Goal: Task Accomplishment & Management: Complete application form

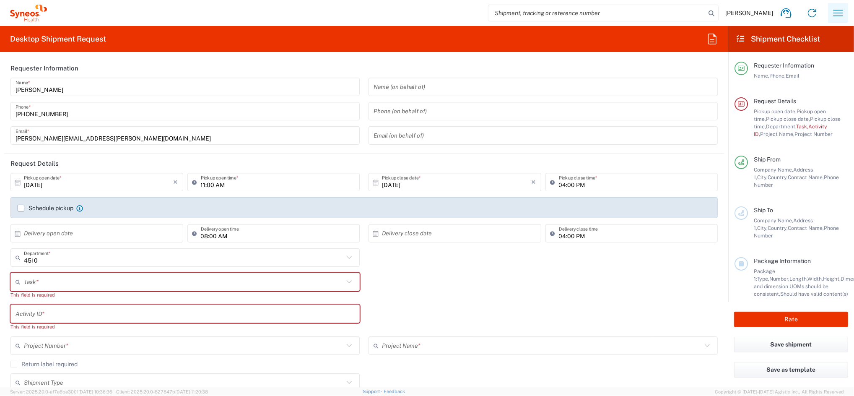
click at [837, 13] on icon "button" at bounding box center [838, 13] width 10 height 6
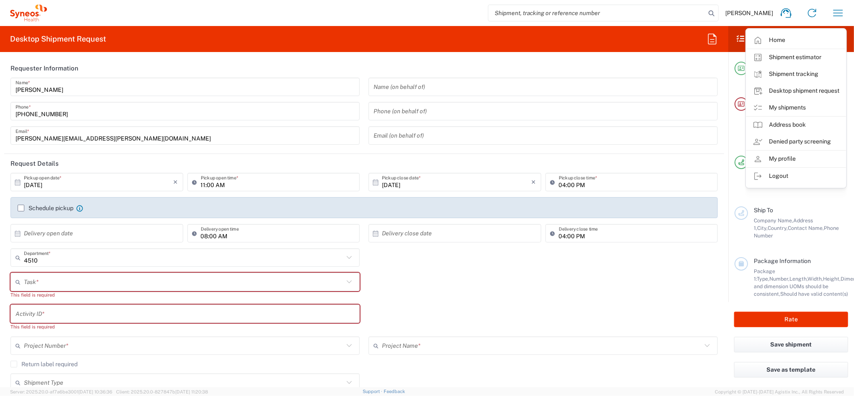
click at [802, 111] on link "My shipments" at bounding box center [796, 107] width 100 height 17
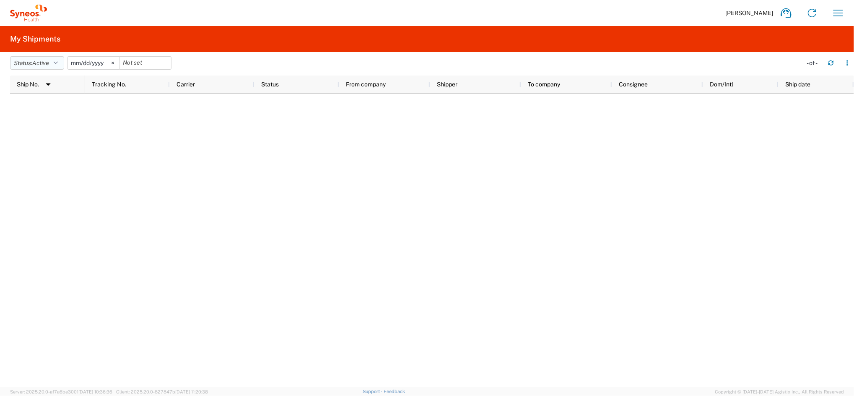
click at [49, 62] on span "Active" at bounding box center [40, 63] width 17 height 7
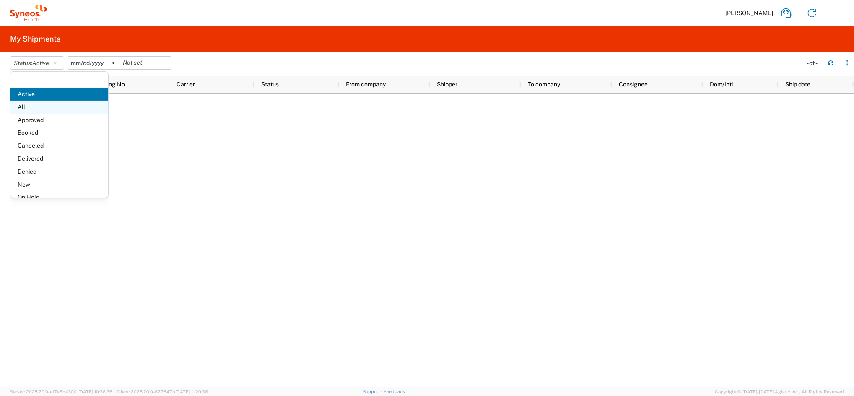
click at [34, 106] on span "All" at bounding box center [59, 107] width 98 height 13
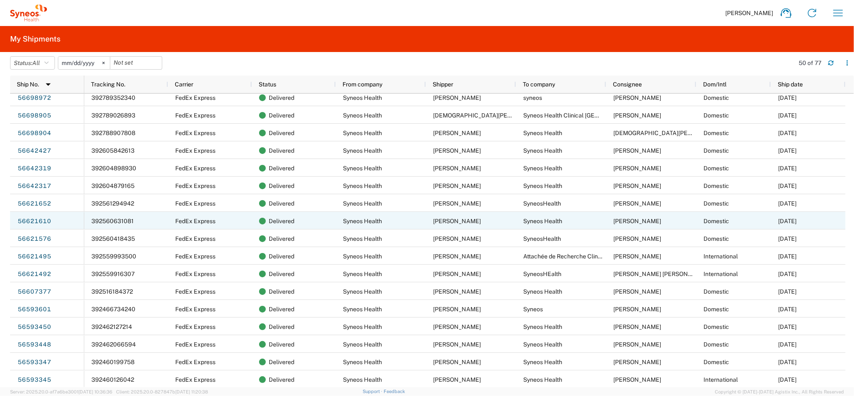
scroll to position [447, 0]
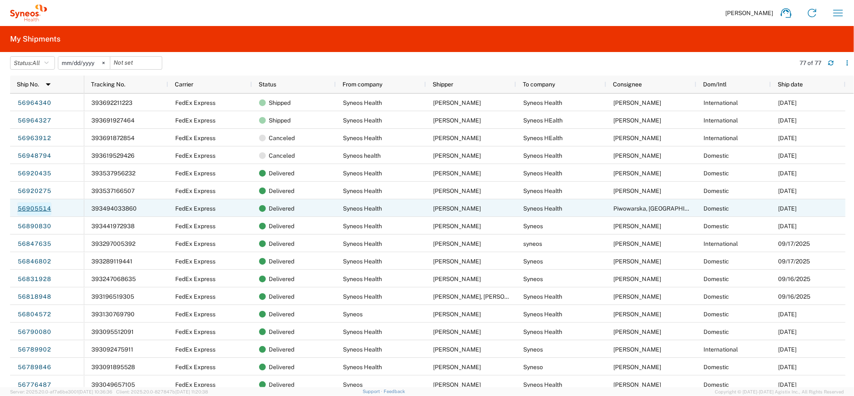
click at [39, 206] on link "56905514" at bounding box center [34, 208] width 34 height 13
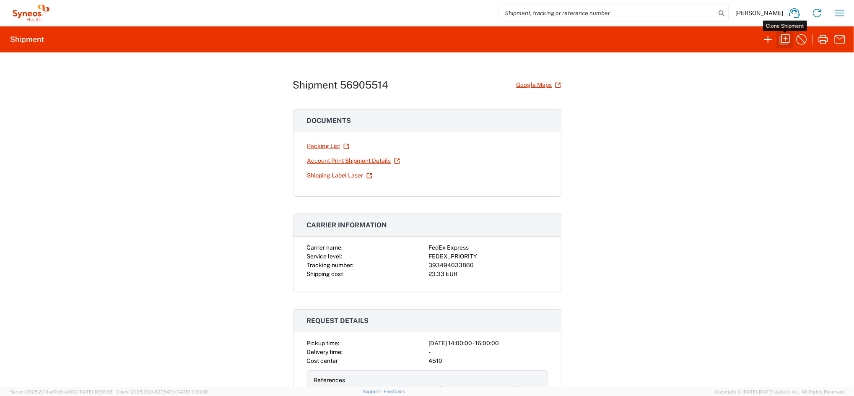
click at [788, 39] on icon "button" at bounding box center [784, 39] width 13 height 13
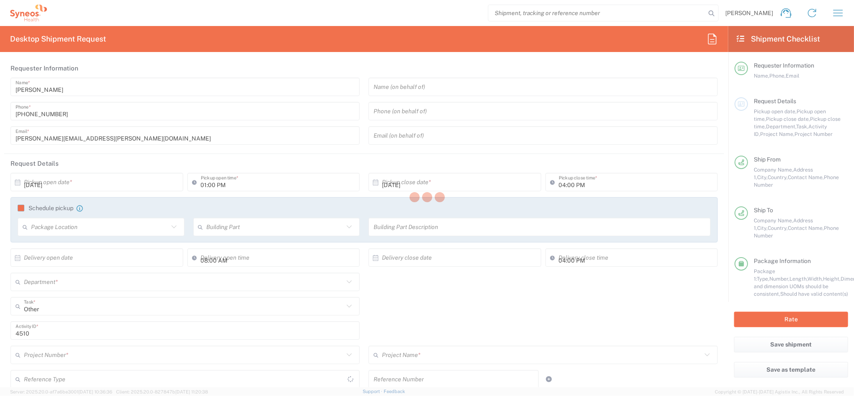
type input "02:00 PM"
type textarea "[PERSON_NAME][EMAIL_ADDRESS][PERSON_NAME][DOMAIN_NAME]"
type input "Syneos Health Clinical [GEOGRAPHIC_DATA]"
type input "Syneos Health"
type input "[PERSON_NAME][STREET_ADDRESS]"
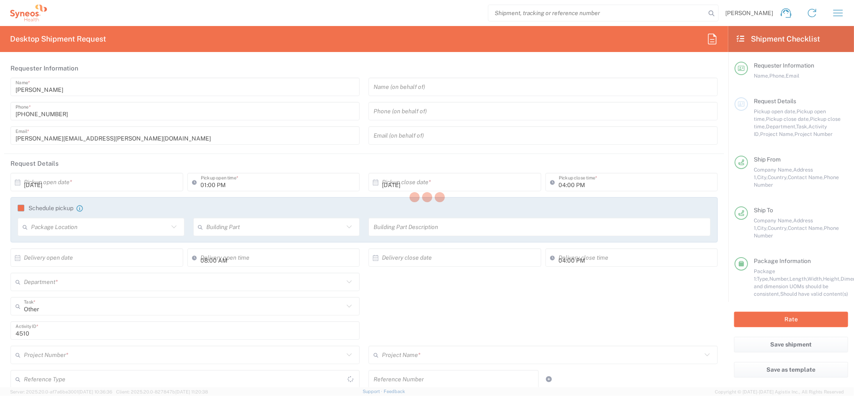
type input "[GEOGRAPHIC_DATA]"
type input "28020"
type input "[PERSON_NAME]"
type input "[PHONE_NUMBER]"
type input "[PERSON_NAME][EMAIL_ADDRESS][PERSON_NAME][DOMAIN_NAME]"
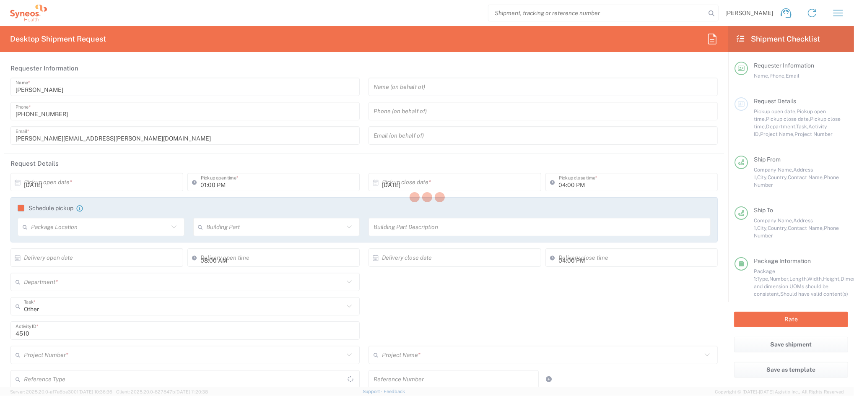
type input "Syneos Health"
type input "[STREET_ADDRESS],"
type input "[GEOGRAPHIC_DATA]"
type input "20006"
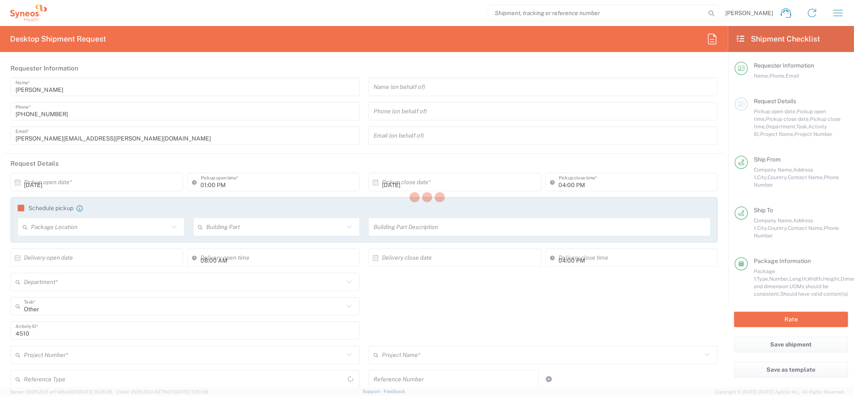
type input "Piwowarska, [GEOGRAPHIC_DATA]"
type input "609254373"
type input "Sender/Shipper"
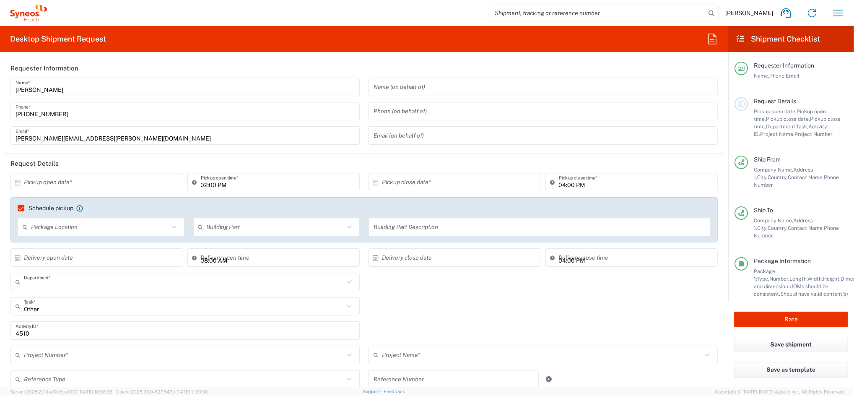
type input "4510"
type input "4510 DEPARTMENTAL EXPENSE"
type input "[GEOGRAPHIC_DATA]"
type input "Your Packaging"
type input "4510 DEPARTMENTAL EXPENSE"
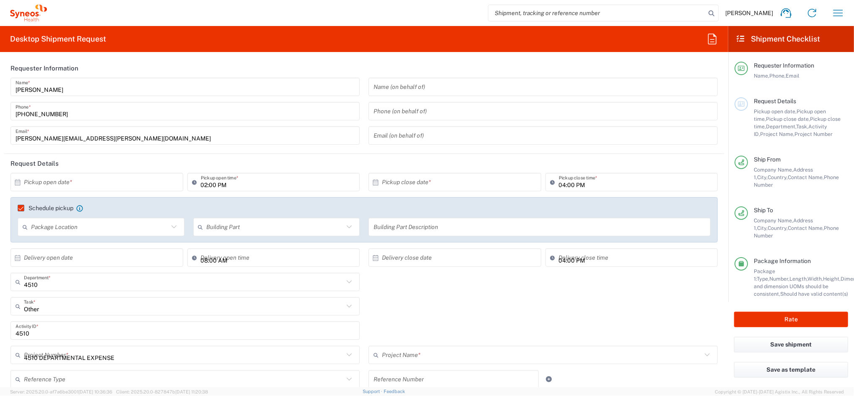
type input "Euskal Autonomia Erkidegoa"
click at [75, 179] on input "text" at bounding box center [99, 182] width 150 height 15
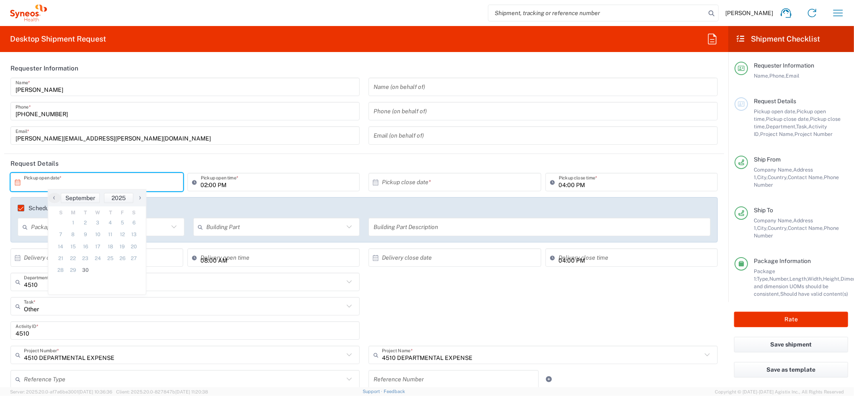
click at [74, 223] on span "1" at bounding box center [73, 223] width 13 height 12
click at [83, 270] on span "30" at bounding box center [85, 270] width 13 height 12
type input "[DATE]"
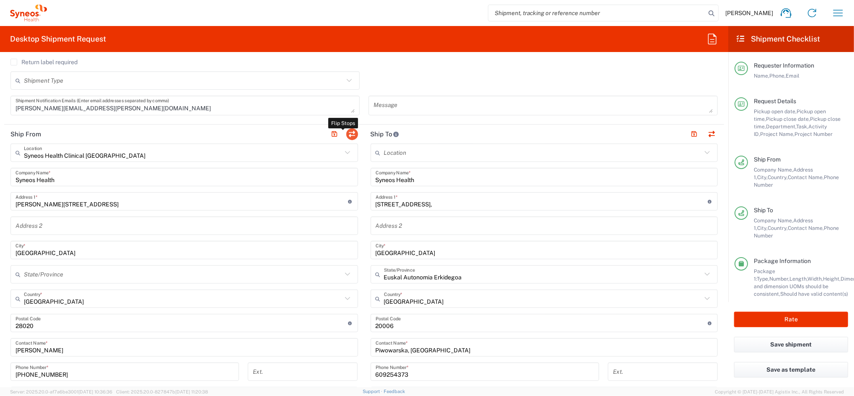
click at [349, 132] on button "button" at bounding box center [352, 134] width 12 height 12
type input "[STREET_ADDRESS],"
type input "[GEOGRAPHIC_DATA]"
type input "Euskal Autonomia Erkidegoa"
type input "20006"
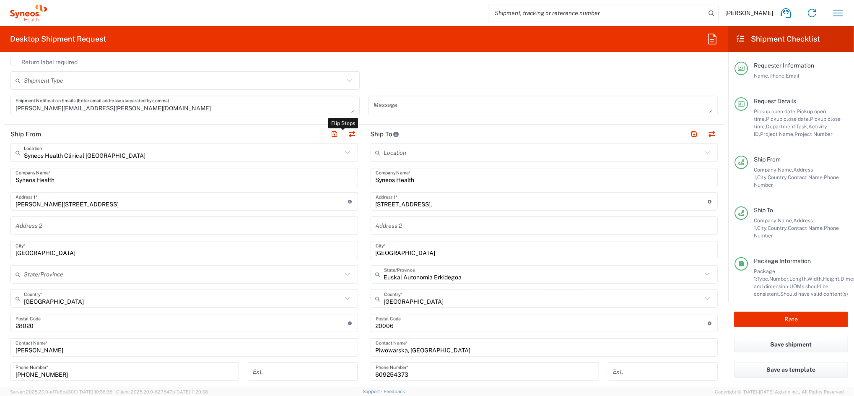
type input "Piwowarska, [GEOGRAPHIC_DATA]"
type input "609254373"
type input "Syneos Health Clinical [GEOGRAPHIC_DATA]"
type input "[PERSON_NAME][STREET_ADDRESS]"
type input "[GEOGRAPHIC_DATA]"
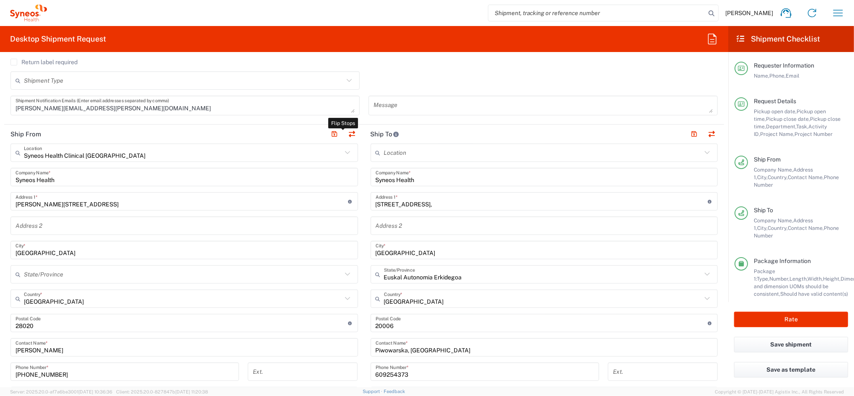
type input "28020"
type input "[PERSON_NAME]"
type input "[PHONE_NUMBER]"
type input "[PERSON_NAME][EMAIL_ADDRESS][PERSON_NAME][DOMAIN_NAME]"
type input "ESB61389227"
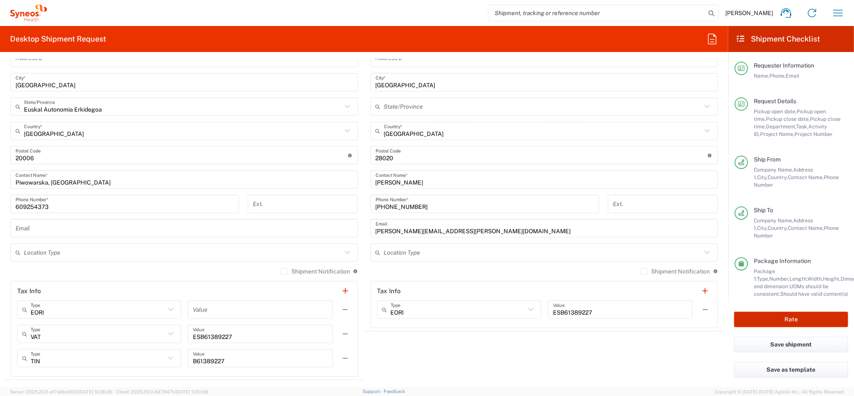
click at [782, 313] on button "Rate" at bounding box center [791, 319] width 114 height 16
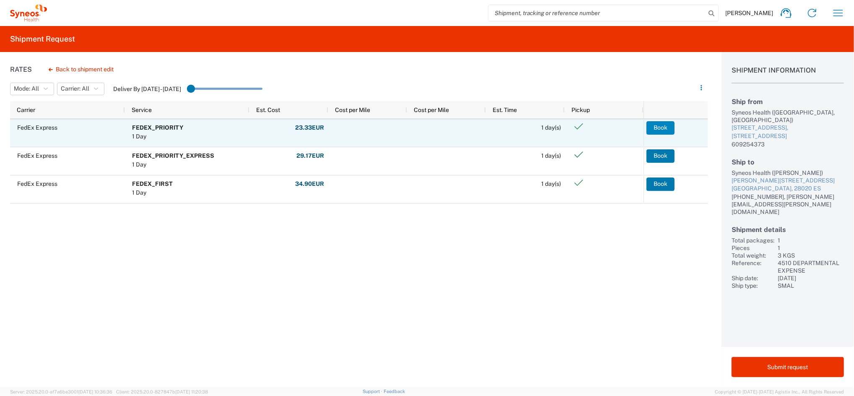
click at [652, 129] on button "Book" at bounding box center [660, 127] width 28 height 13
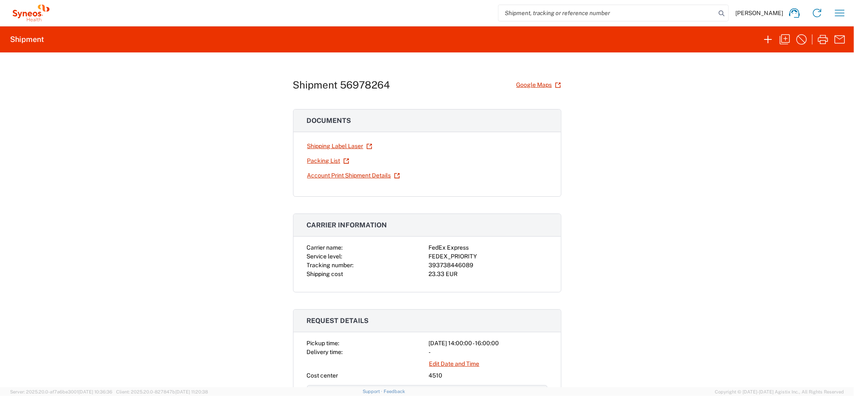
click at [670, 253] on div "Shipment 56978264 Google Maps Documents Shipping Label Laser Packing List Accou…" at bounding box center [427, 219] width 854 height 334
